Goal: Use online tool/utility: Use online tool/utility

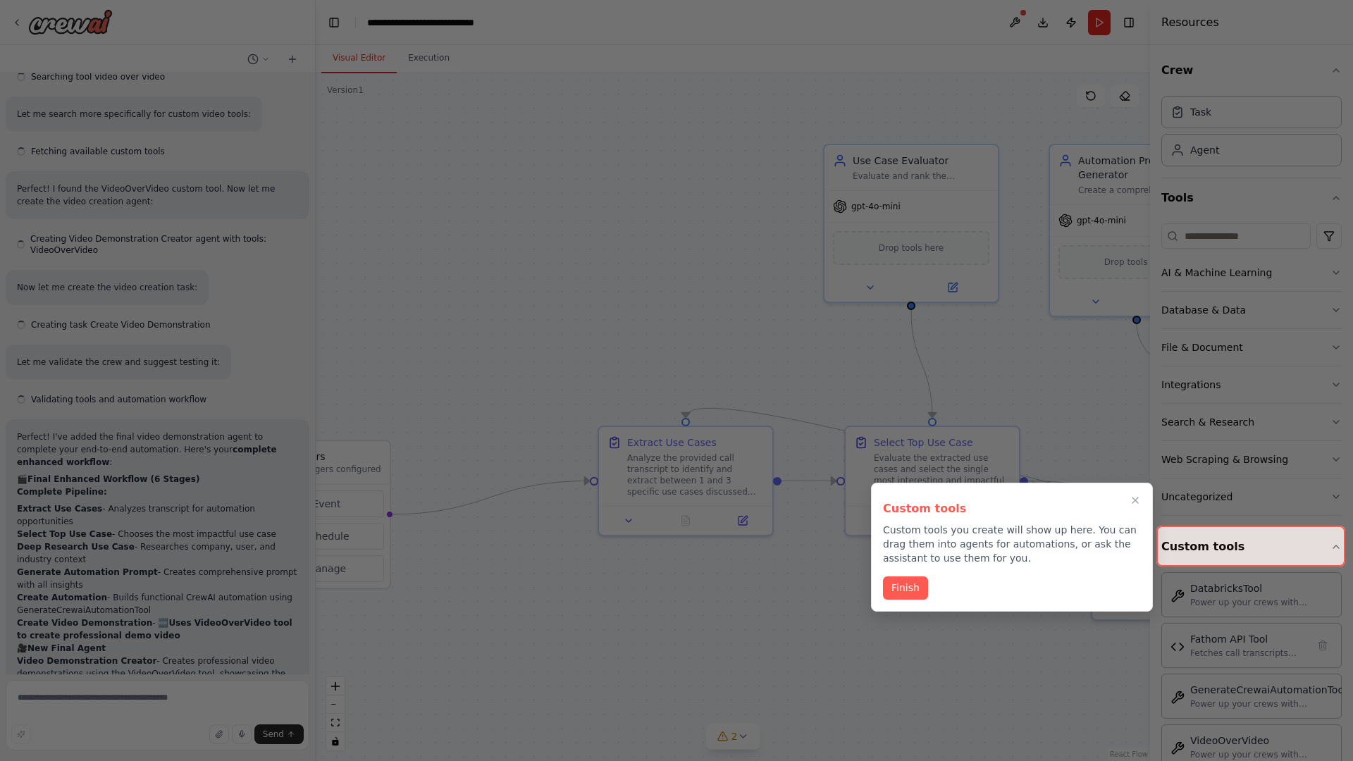
scroll to position [5955, 0]
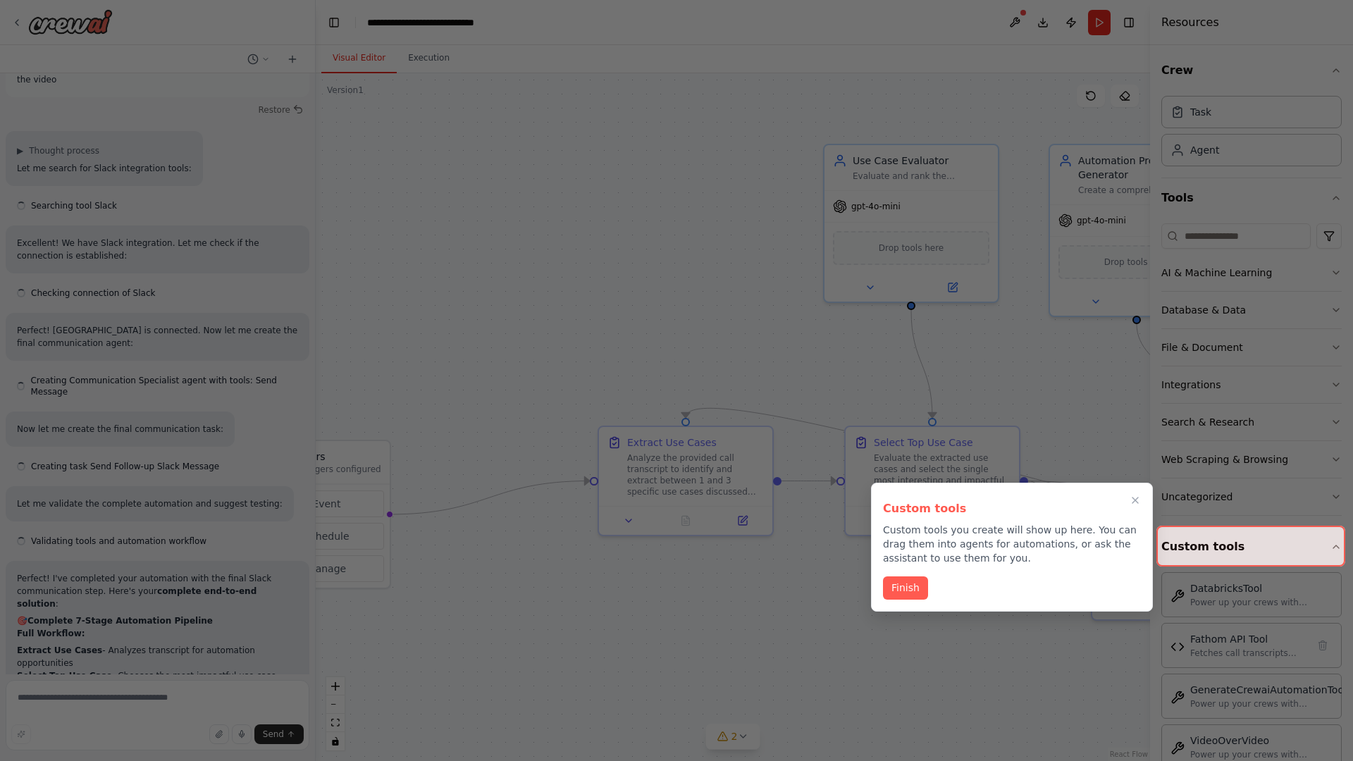
scroll to position [5955, 0]
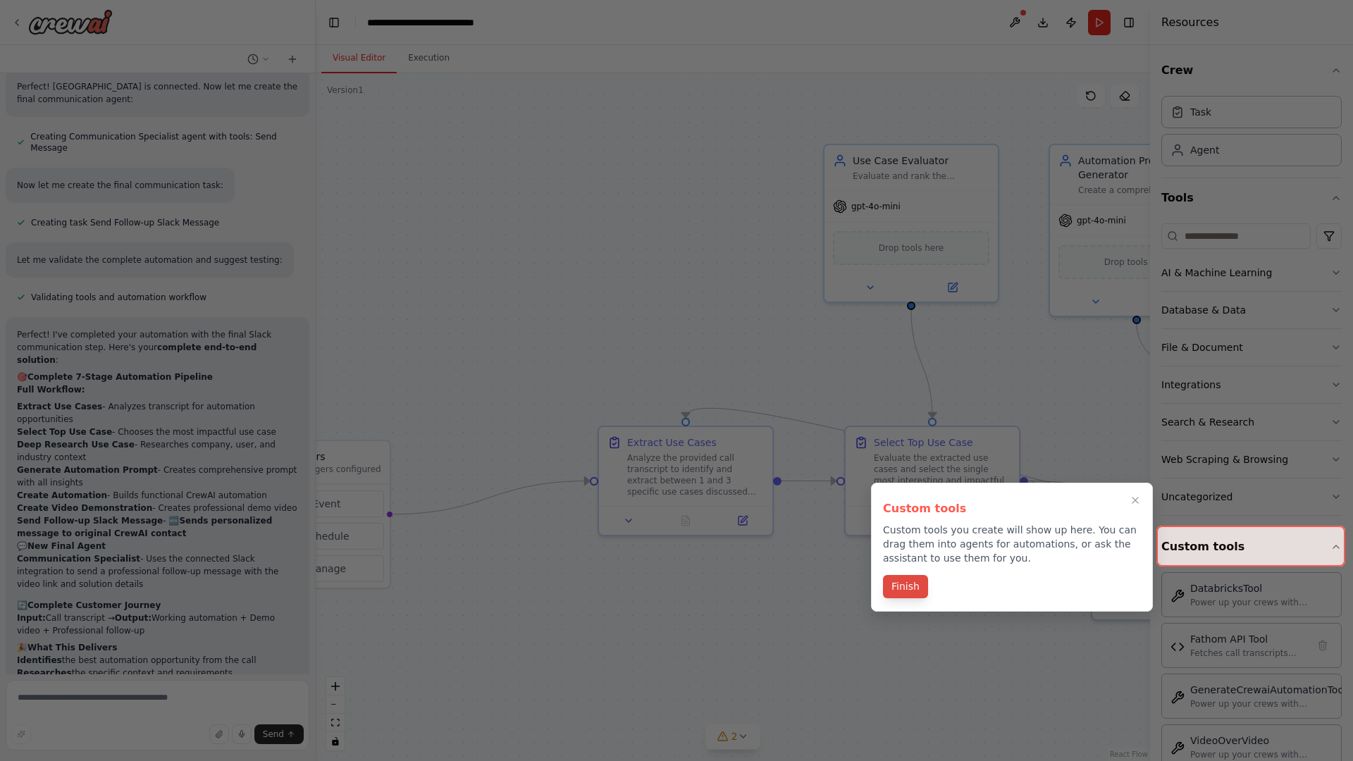
click at [905, 588] on button "Finish" at bounding box center [905, 586] width 45 height 23
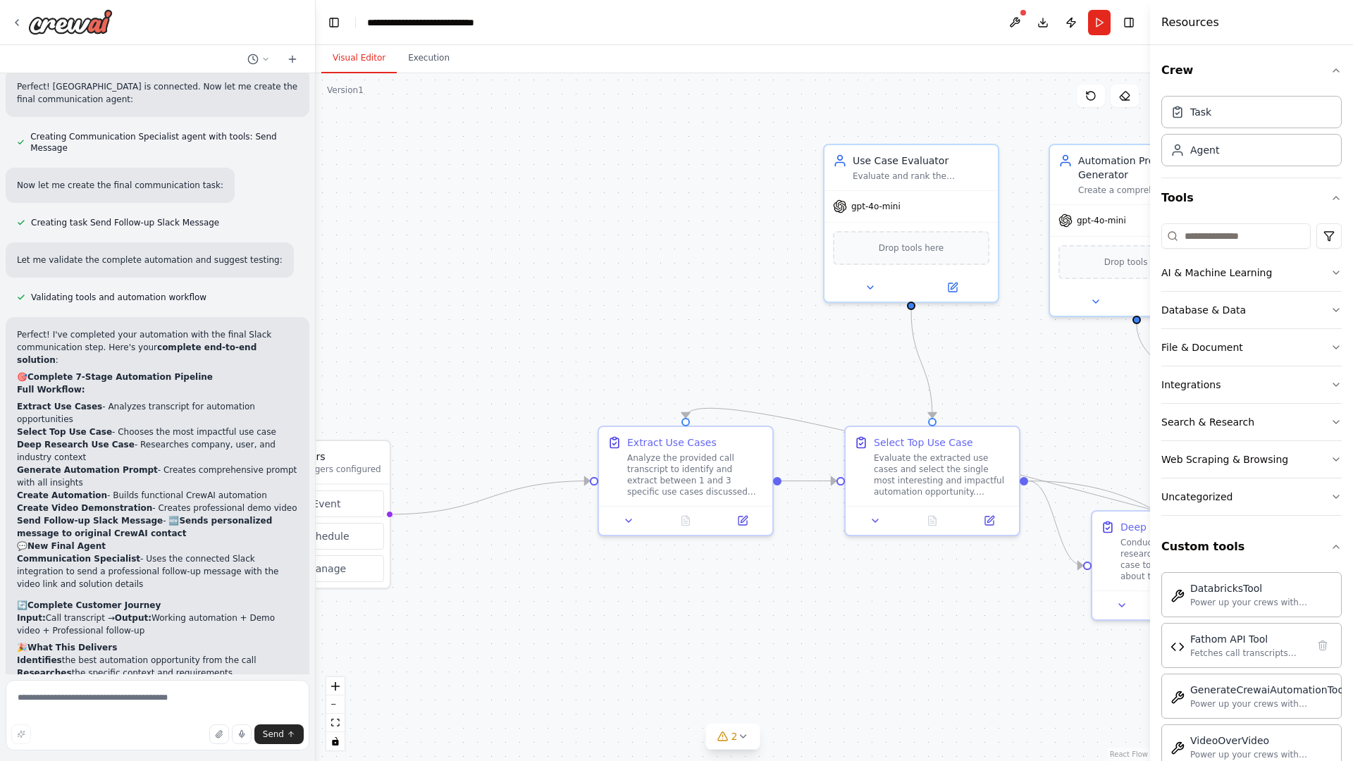
scroll to position [0, 0]
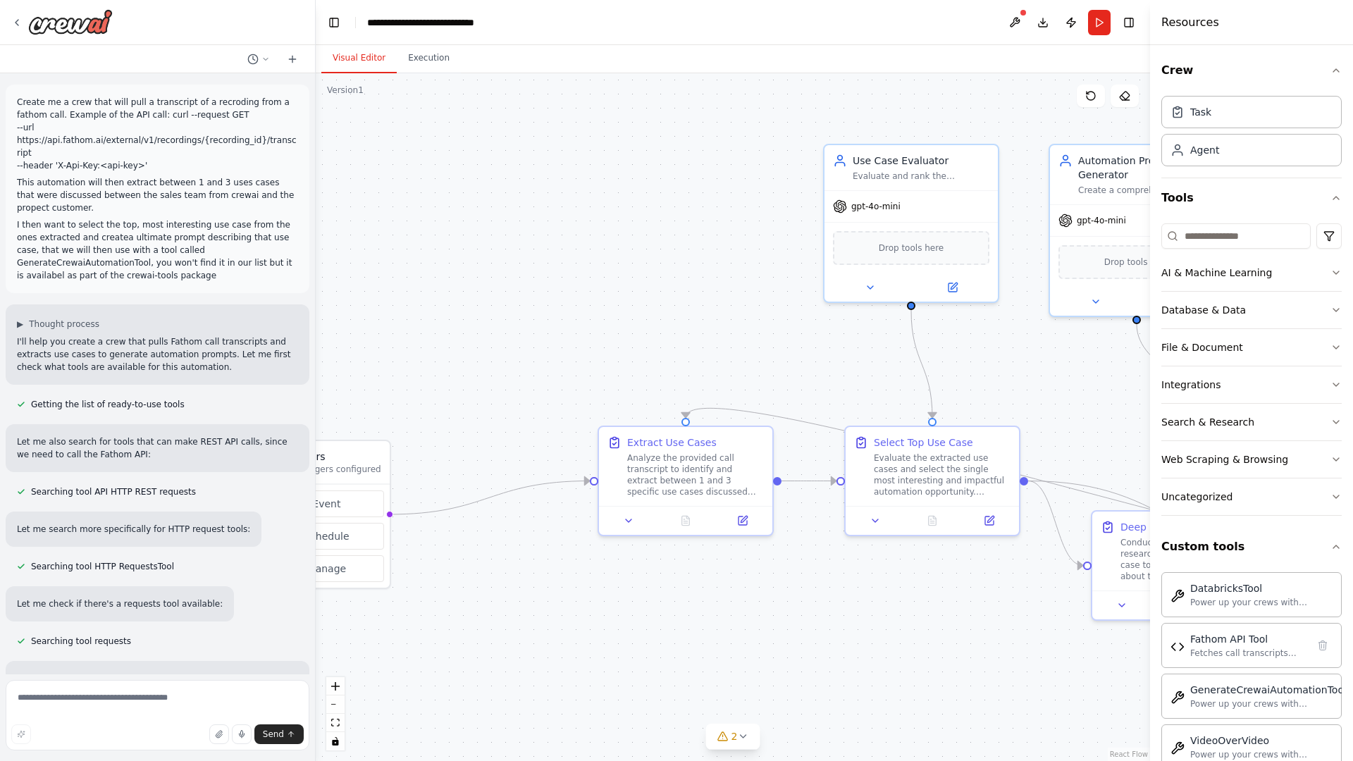
click at [20, 99] on p "Create me a crew that will pull a transcript of a recroding from a fathom call.…" at bounding box center [157, 134] width 281 height 76
click at [415, 155] on div ".deletable-edge-delete-btn { width: 20px; height: 20px; border: 0px solid #ffff…" at bounding box center [733, 417] width 835 height 688
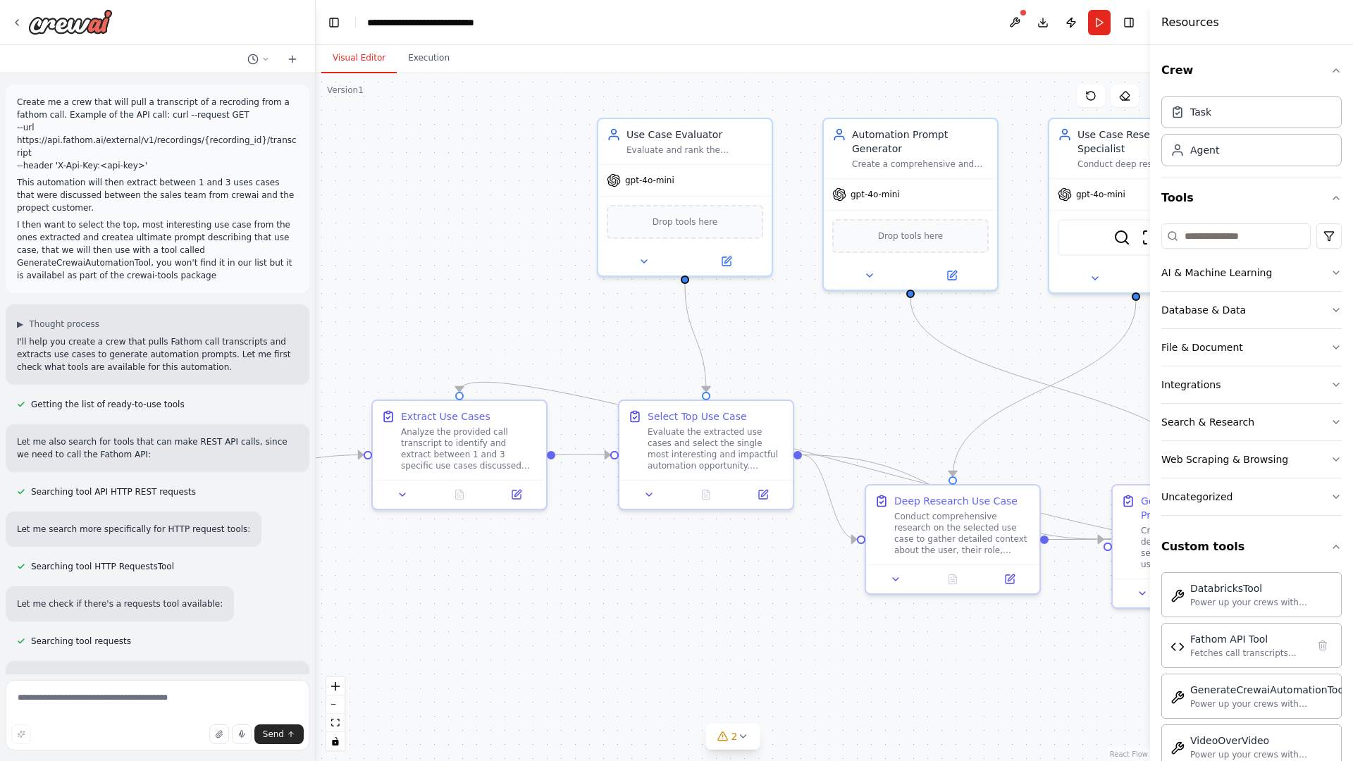
drag, startPoint x: 541, startPoint y: 185, endPoint x: 295, endPoint y: 157, distance: 248.3
click at [295, 157] on div "Create me a crew that will pull a transcript of a recroding from a fathom call.…" at bounding box center [676, 380] width 1353 height 761
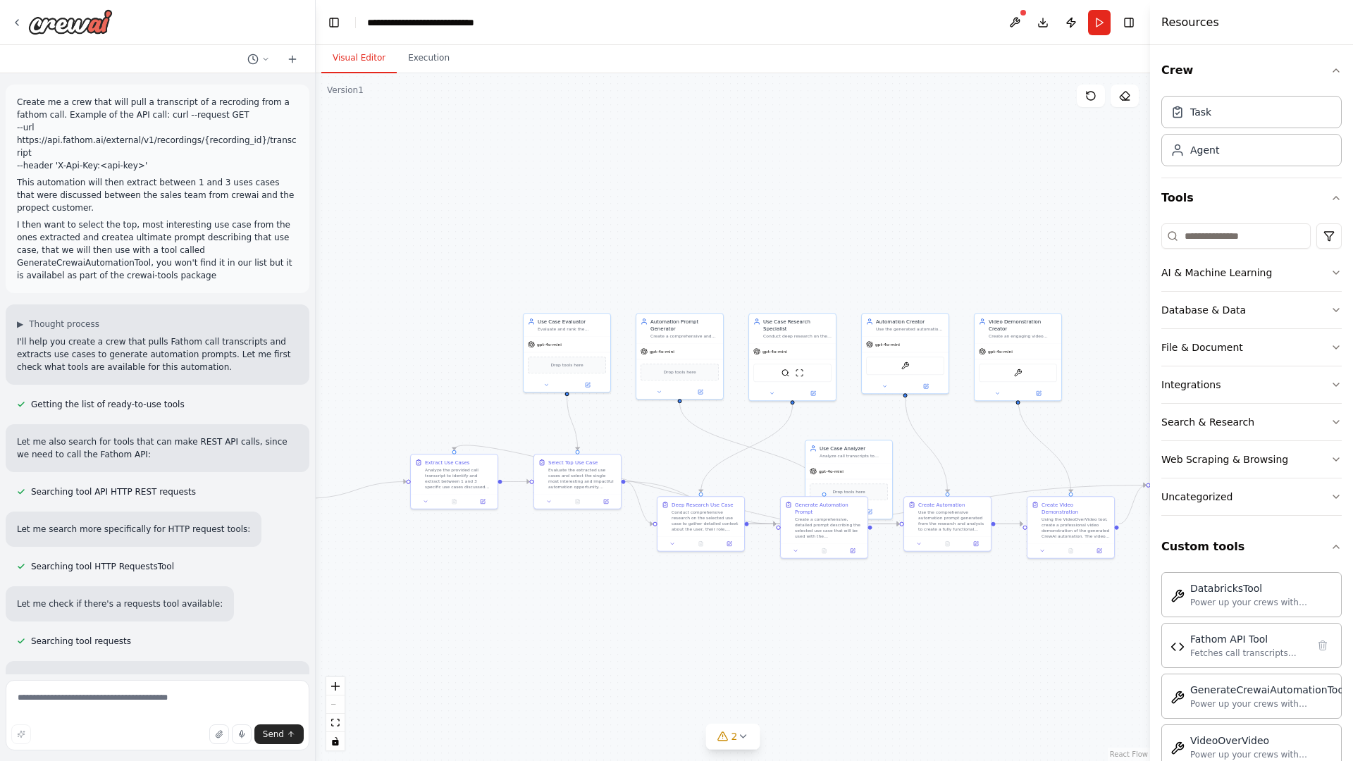
drag, startPoint x: 703, startPoint y: 363, endPoint x: 413, endPoint y: 386, distance: 291.3
click at [413, 386] on div ".deletable-edge-delete-btn { width: 20px; height: 20px; border: 0px solid #ffff…" at bounding box center [733, 417] width 835 height 688
